Goal: Navigation & Orientation: Find specific page/section

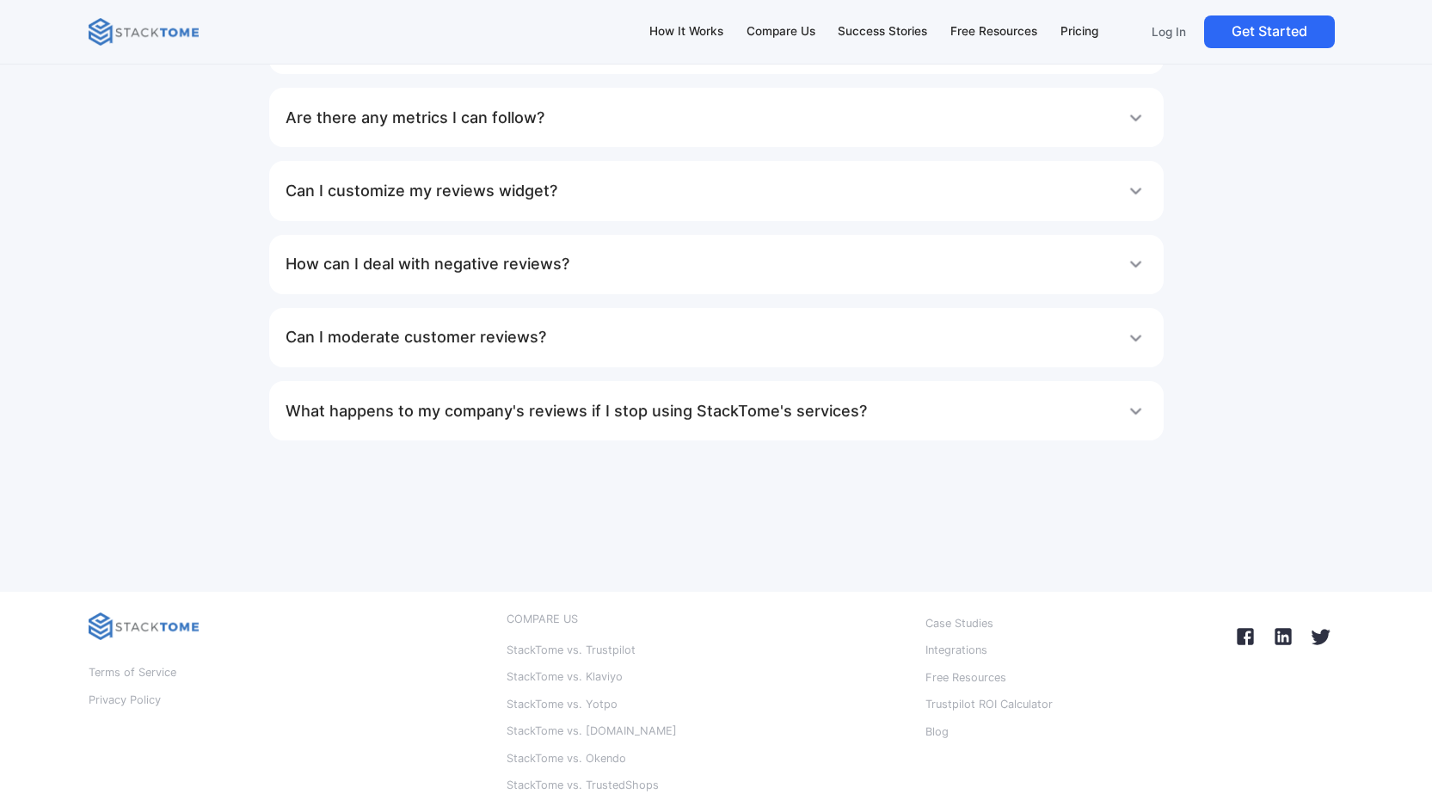
scroll to position [10558, 0]
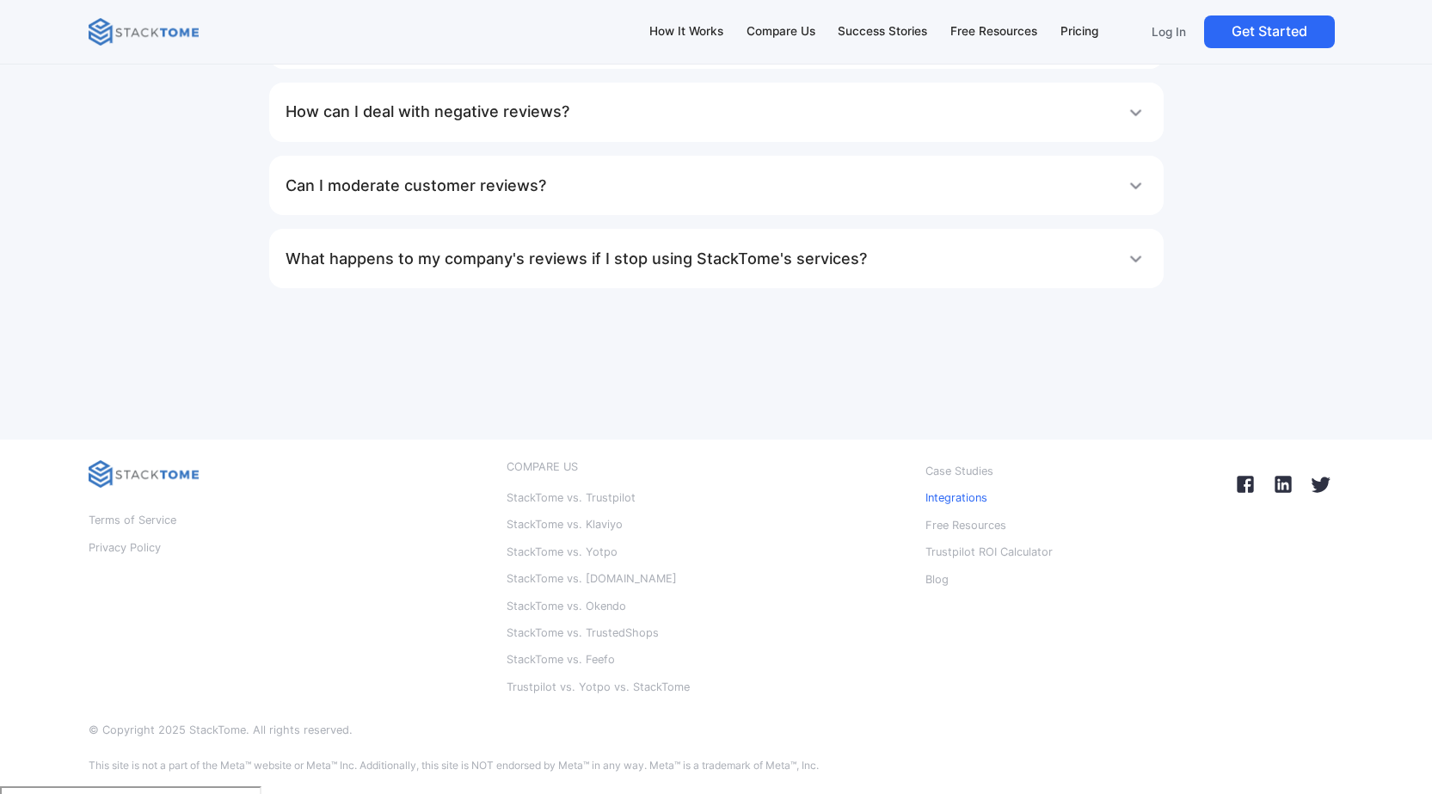
click at [947, 507] on p "Integrations" at bounding box center [956, 498] width 62 height 22
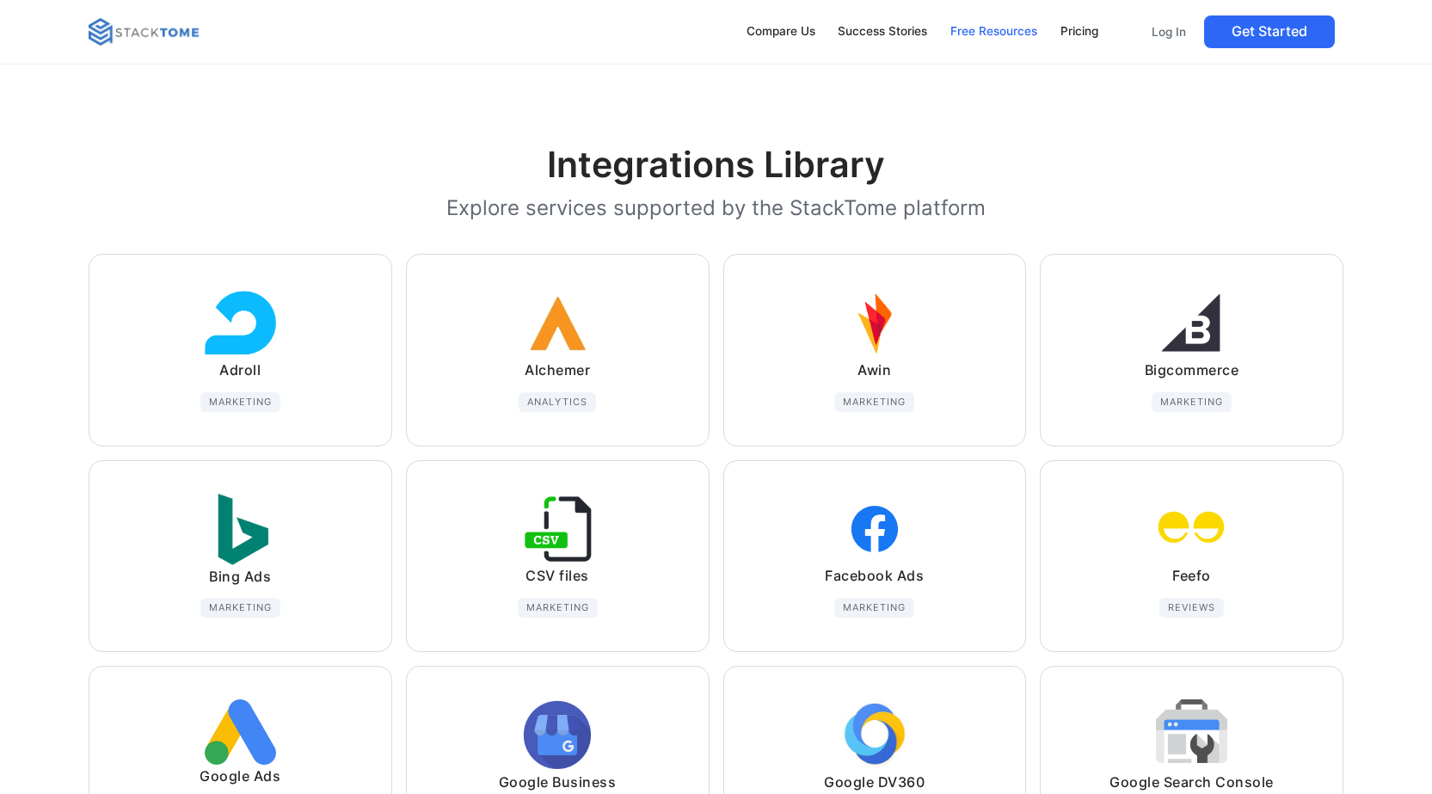
click at [1034, 28] on div "Free Resources" at bounding box center [993, 31] width 87 height 19
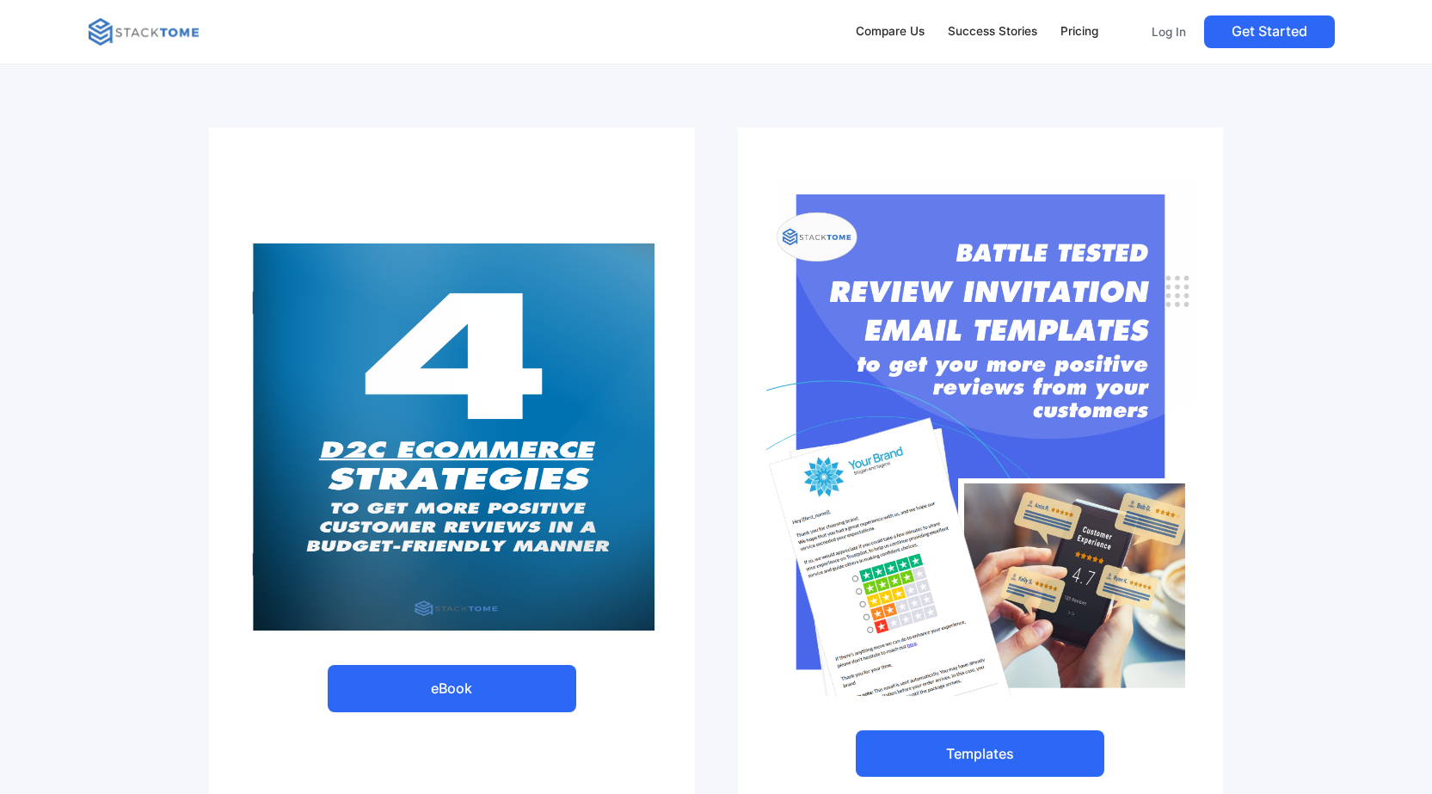
click at [157, 28] on img at bounding box center [144, 32] width 110 height 28
